Goal: Task Accomplishment & Management: Complete application form

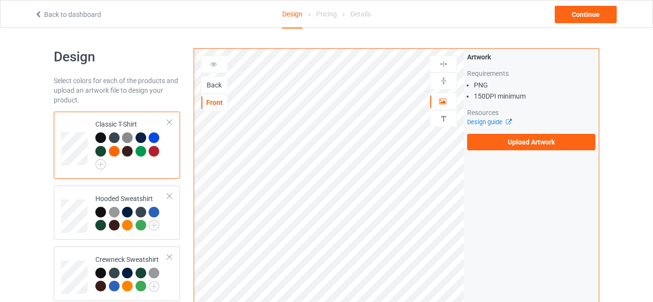
click at [210, 87] on div "Back" at bounding box center [214, 85] width 26 height 10
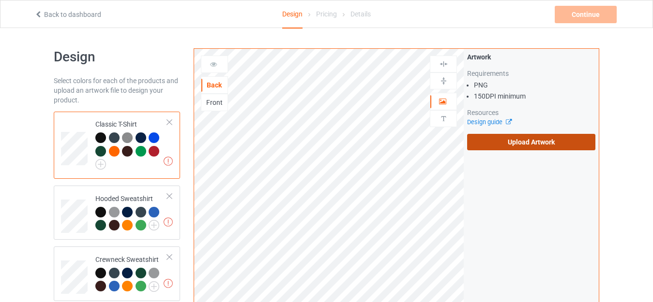
click at [496, 139] on label "Upload Artwork" at bounding box center [531, 142] width 128 height 16
click at [0, 0] on input "Upload Artwork" at bounding box center [0, 0] width 0 height 0
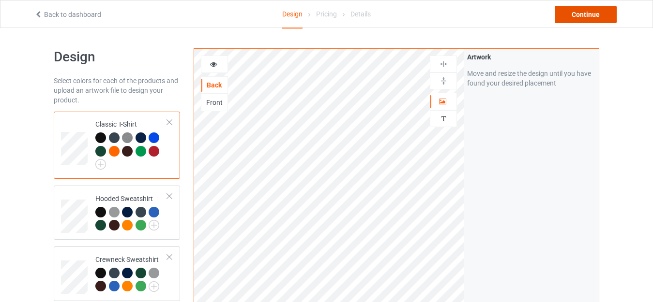
click at [580, 15] on div "Continue" at bounding box center [585, 14] width 62 height 17
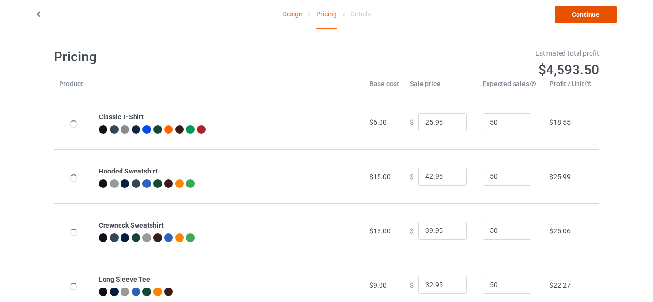
click at [580, 14] on link "Continue" at bounding box center [585, 14] width 62 height 17
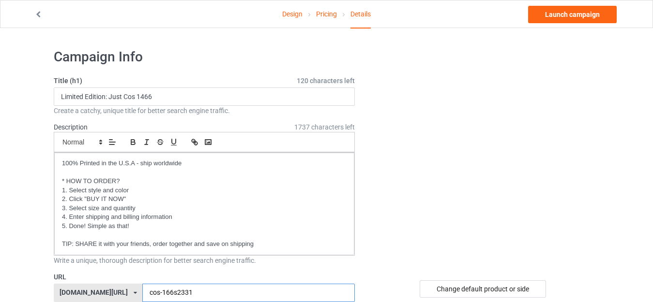
click at [168, 284] on input "cos-166s2331" at bounding box center [248, 293] width 212 height 18
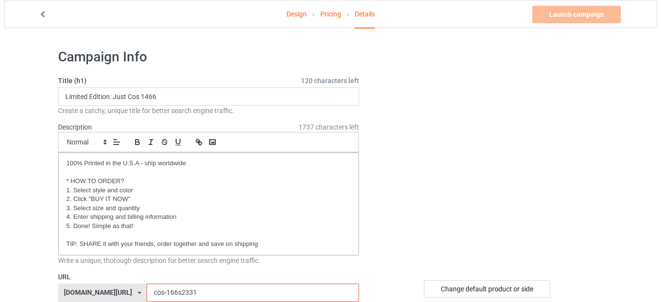
scroll to position [48, 0]
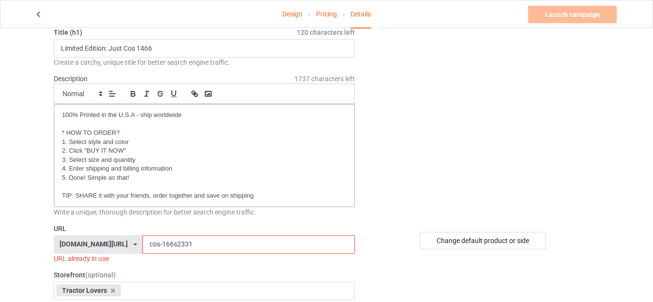
click at [142, 244] on input "cos-166s2331" at bounding box center [248, 245] width 212 height 18
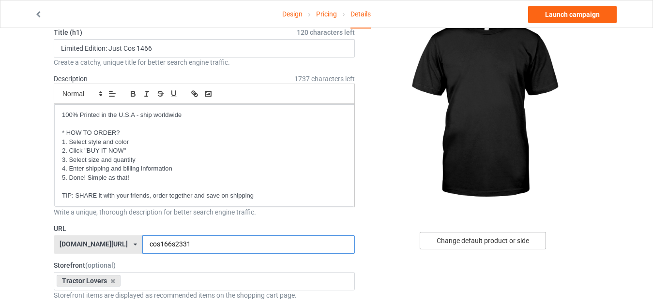
type input "cos166s2331"
click at [486, 242] on div "Change default product or side" at bounding box center [482, 240] width 126 height 17
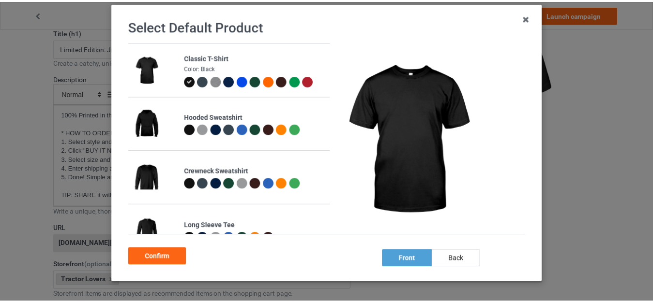
scroll to position [86, 0]
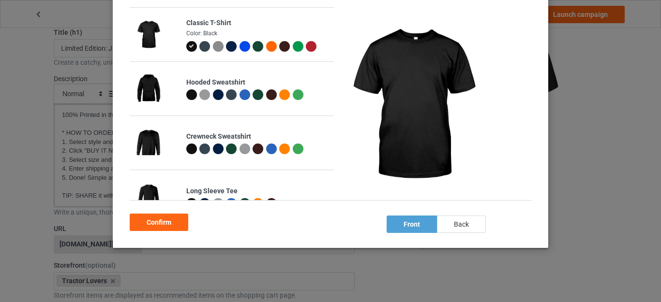
click at [465, 226] on div "back" at bounding box center [461, 224] width 49 height 17
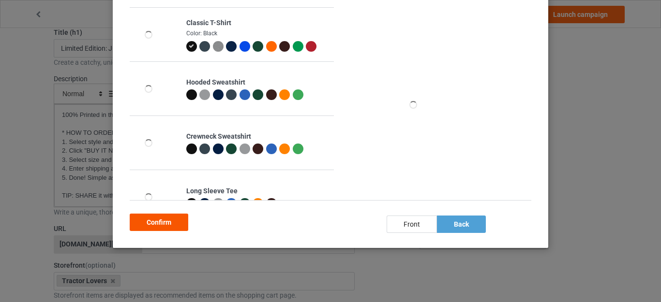
click at [172, 226] on div "Confirm" at bounding box center [159, 222] width 59 height 17
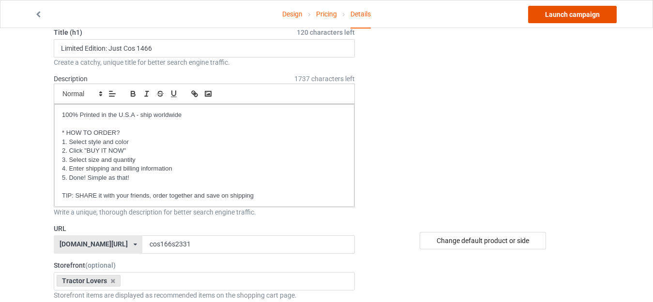
click at [576, 14] on link "Launch campaign" at bounding box center [572, 14] width 89 height 17
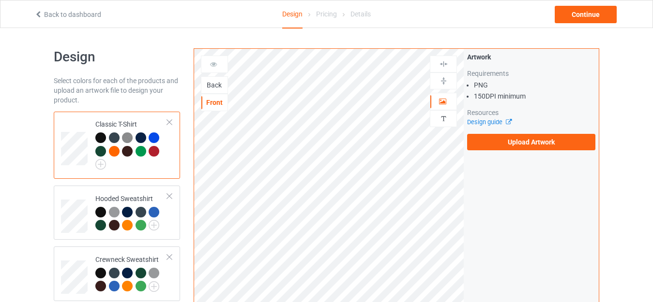
click at [216, 88] on div "Back" at bounding box center [214, 85] width 26 height 10
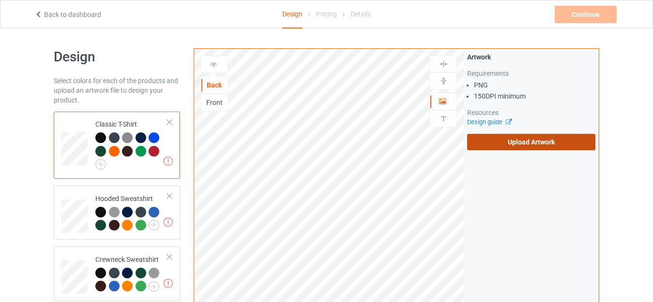
click at [476, 138] on label "Upload Artwork" at bounding box center [531, 142] width 128 height 16
click at [0, 0] on input "Upload Artwork" at bounding box center [0, 0] width 0 height 0
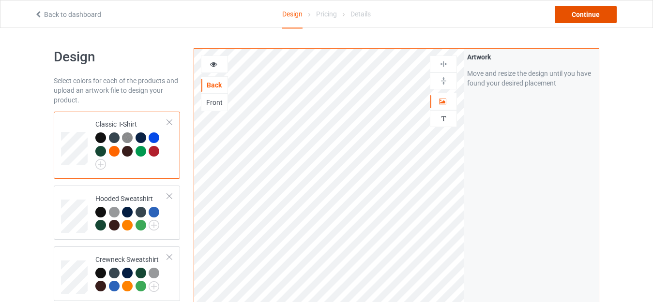
click at [584, 15] on div "Continue" at bounding box center [585, 14] width 62 height 17
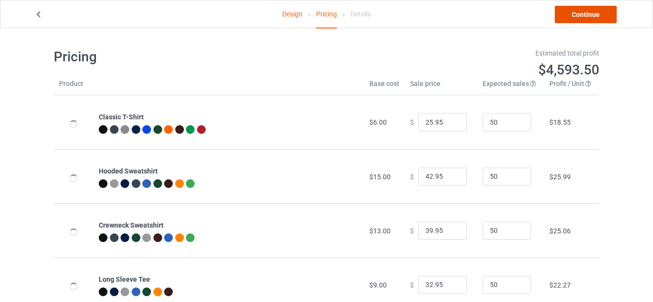
click at [592, 18] on link "Continue" at bounding box center [585, 14] width 62 height 17
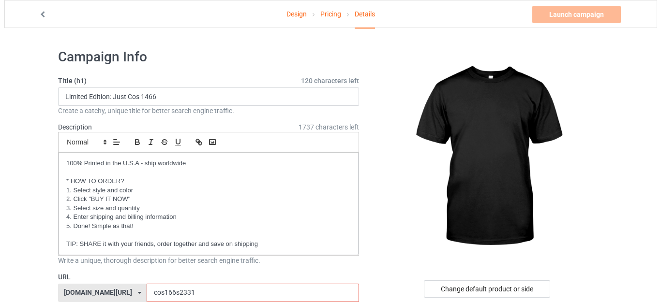
scroll to position [48, 0]
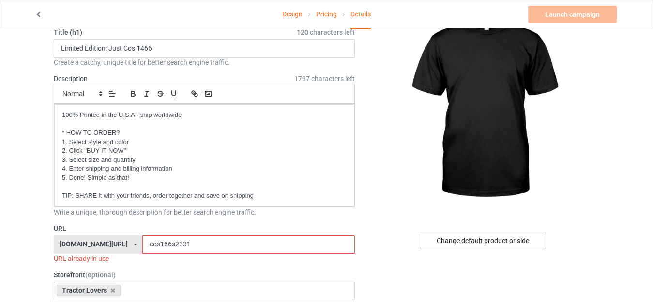
click at [142, 243] on input "cos166s2331" at bounding box center [248, 245] width 212 height 18
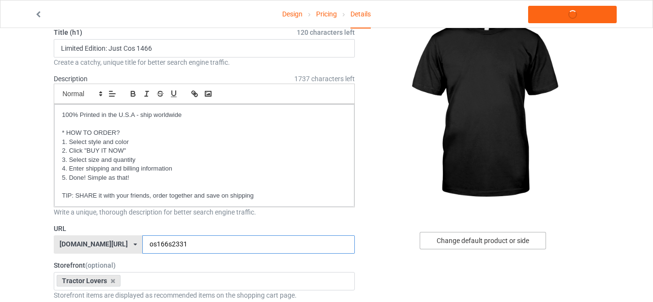
type input "os166s2331"
click at [485, 246] on div "Change default product or side" at bounding box center [482, 240] width 126 height 17
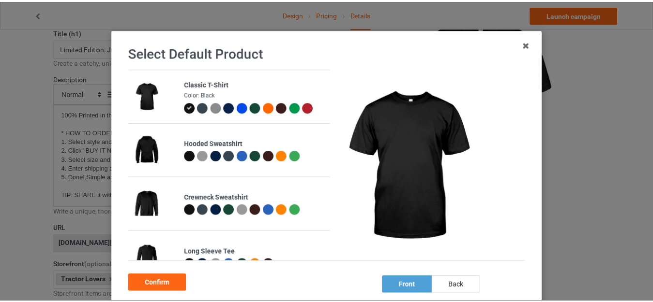
scroll to position [48, 0]
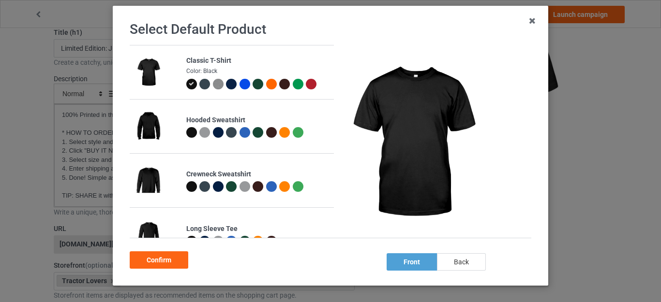
click at [456, 262] on div "back" at bounding box center [461, 261] width 49 height 17
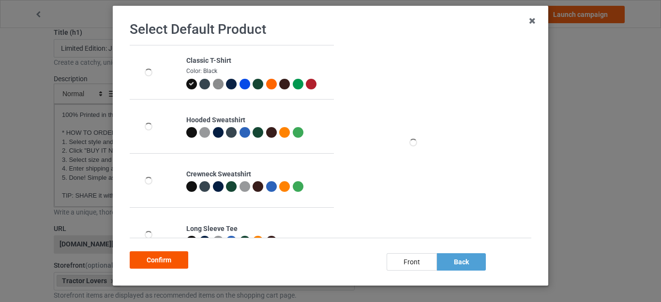
click at [163, 258] on div "Confirm" at bounding box center [159, 260] width 59 height 17
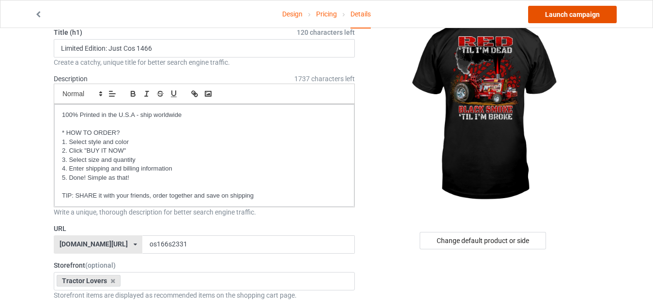
click at [564, 13] on link "Launch campaign" at bounding box center [572, 14] width 89 height 17
